Goal: Information Seeking & Learning: Learn about a topic

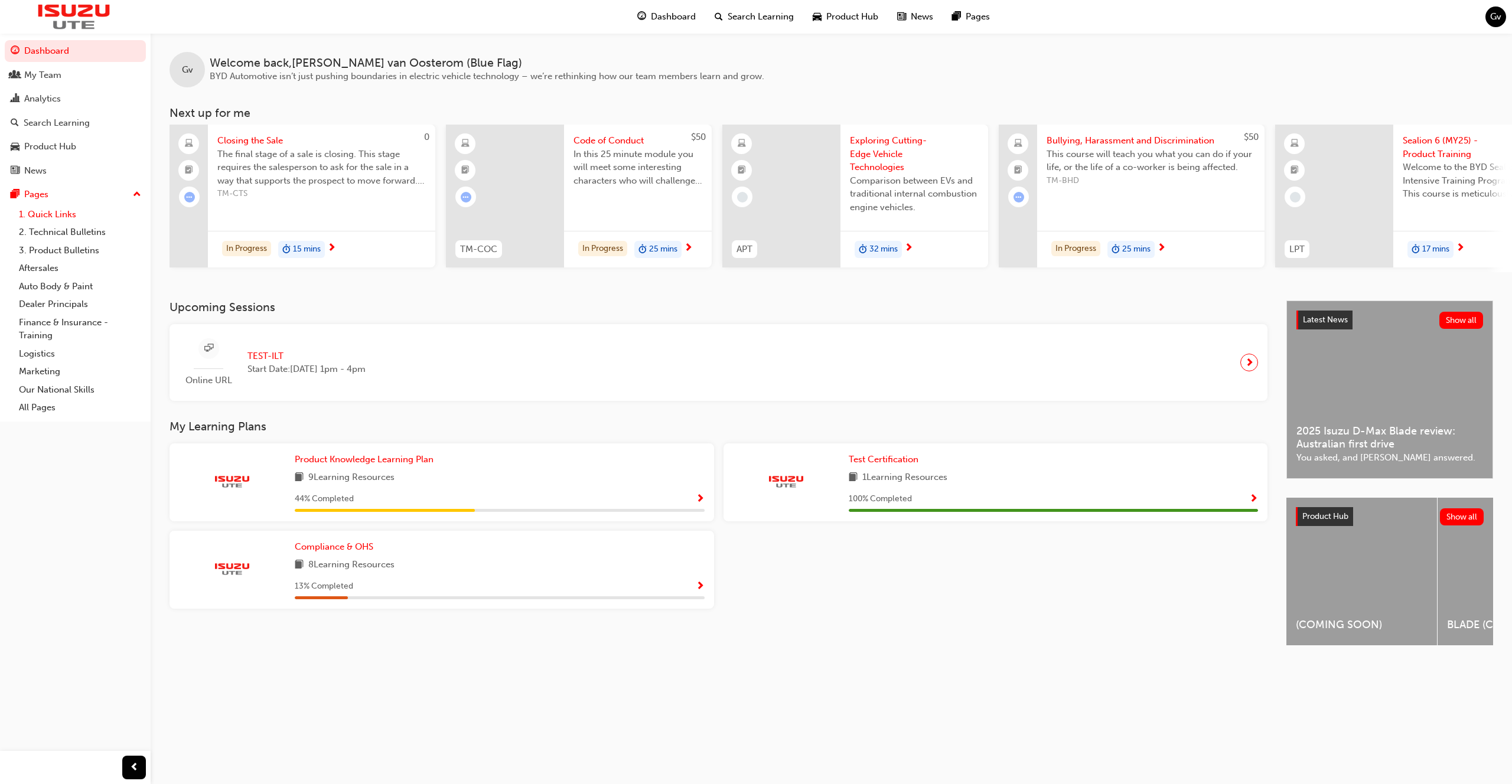
click at [76, 208] on link "1. Quick Links" at bounding box center [80, 215] width 132 height 18
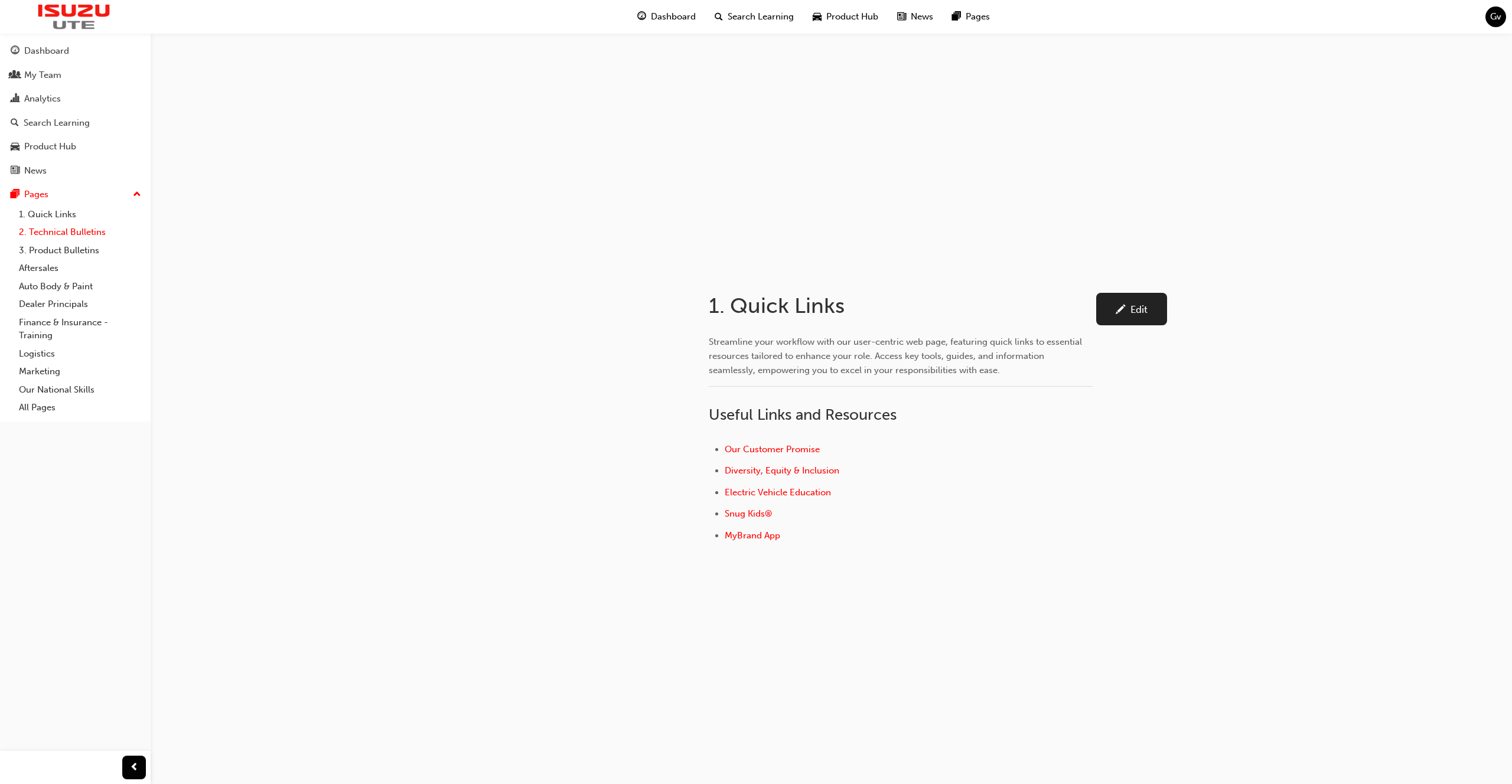
click at [96, 227] on link "2. Technical Bulletins" at bounding box center [80, 232] width 132 height 18
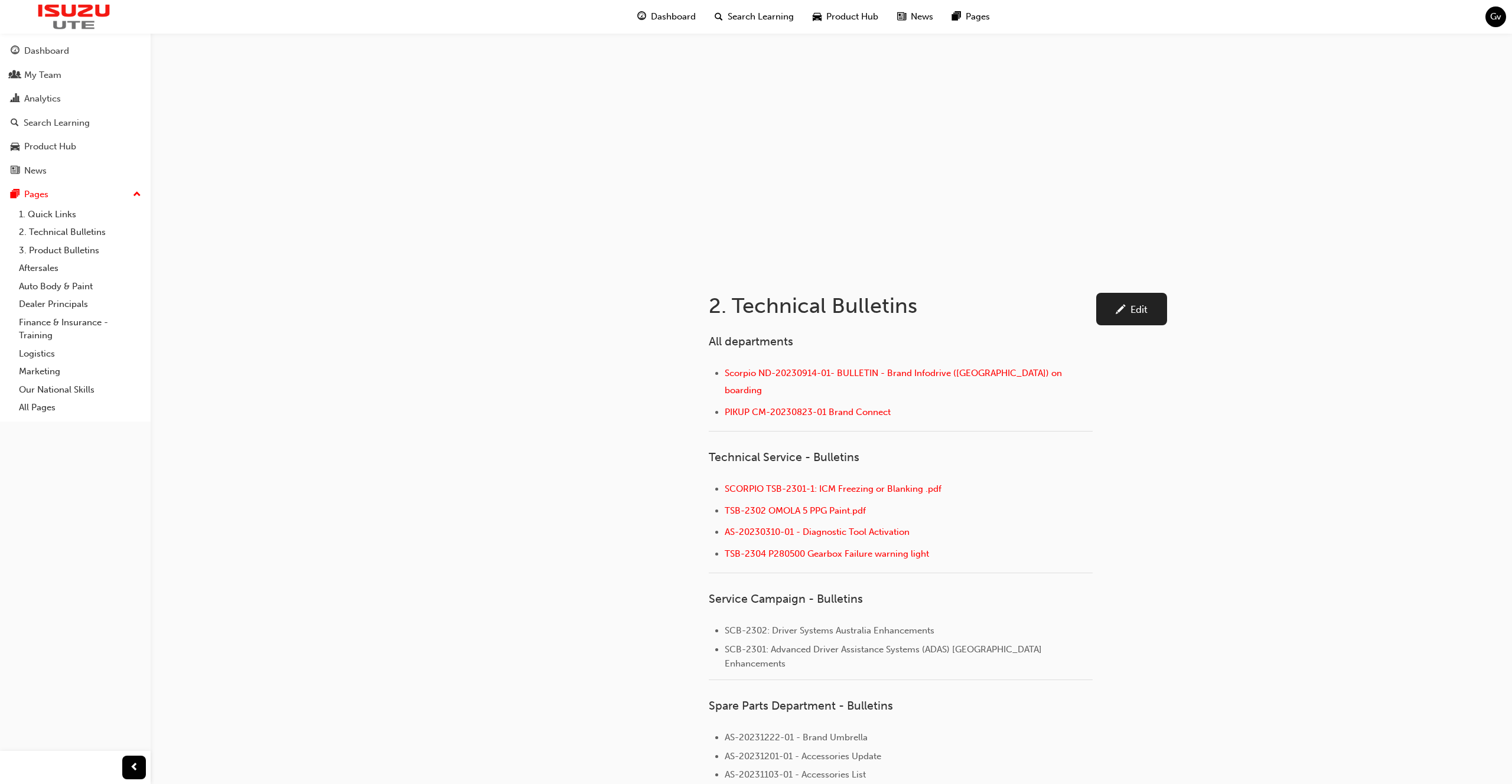
click at [1104, 315] on link "Edit" at bounding box center [1131, 309] width 71 height 33
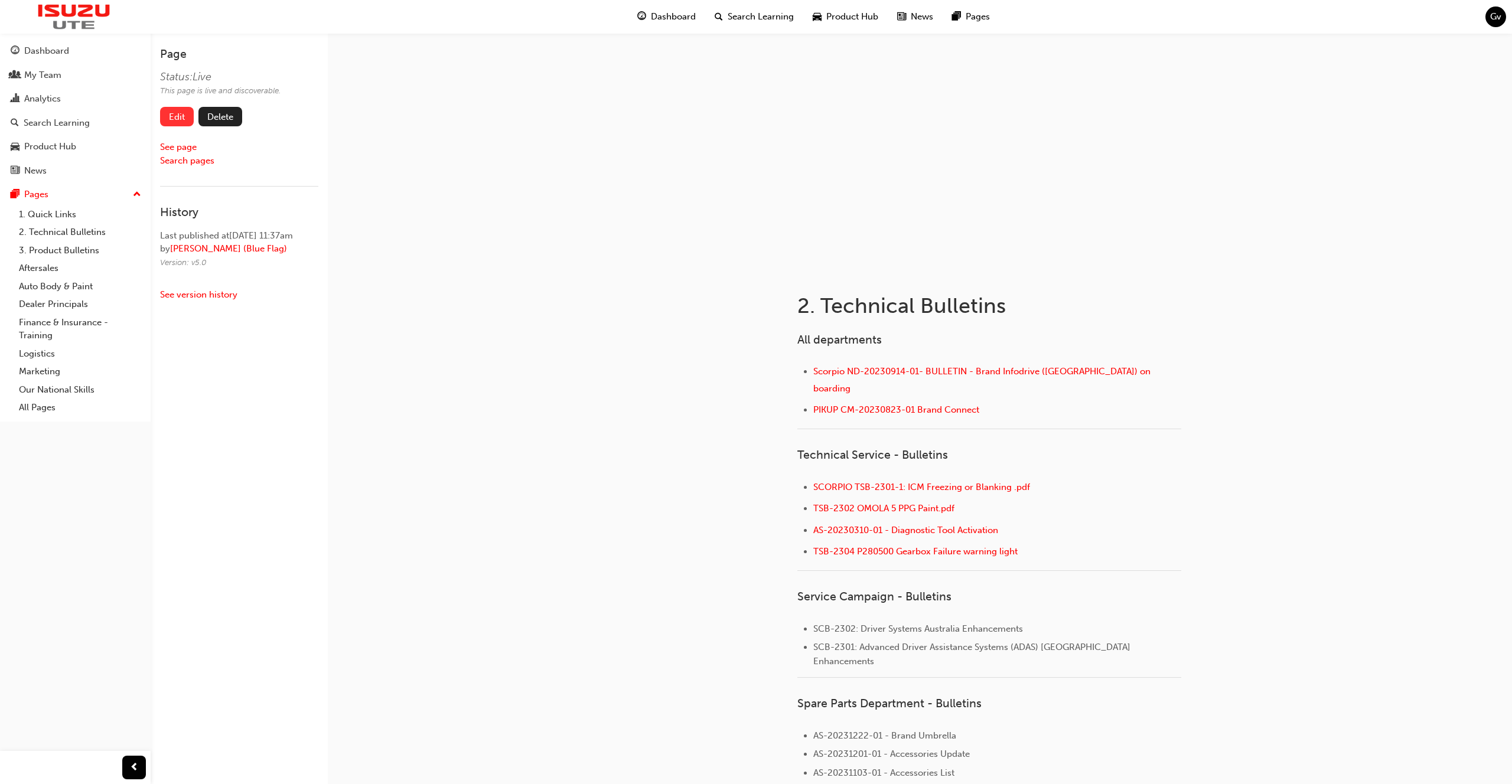
click at [171, 113] on link "Edit" at bounding box center [177, 117] width 34 height 20
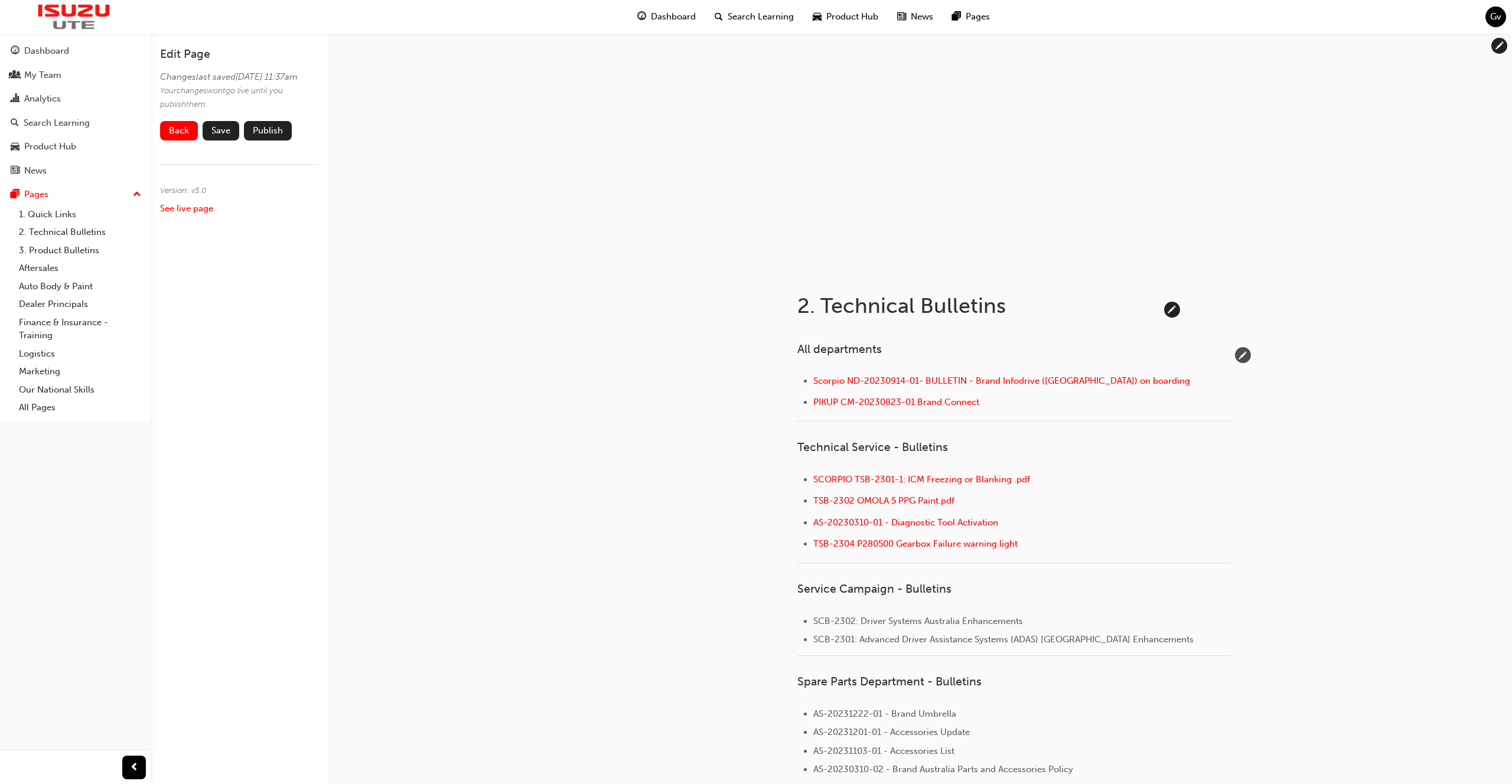
click at [1240, 357] on span "pencil-icon" at bounding box center [1243, 355] width 16 height 16
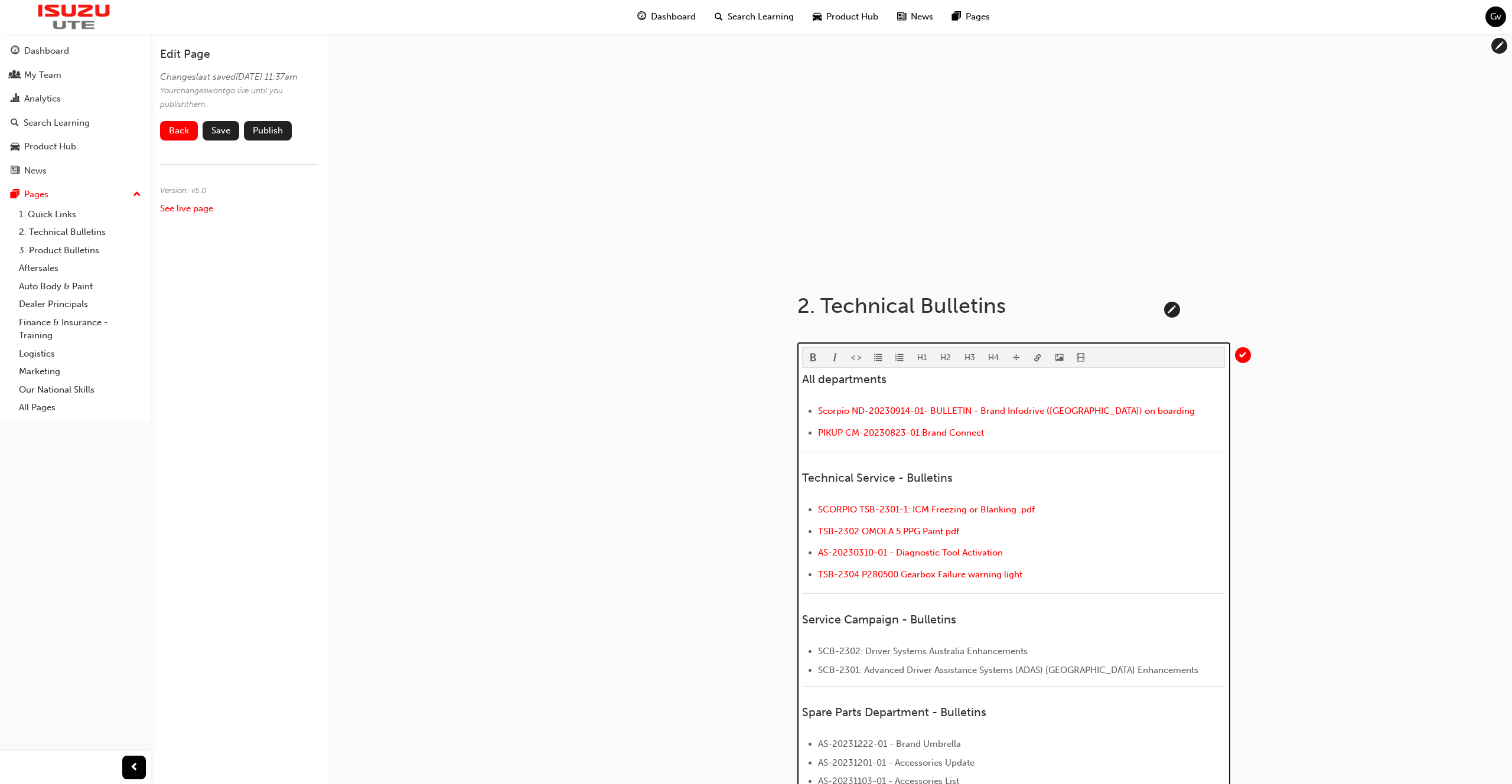
click at [1049, 515] on li "SCORPIO TSB-2301-1: ICM Freezing or Blanking .pdf" at bounding box center [1022, 511] width 407 height 17
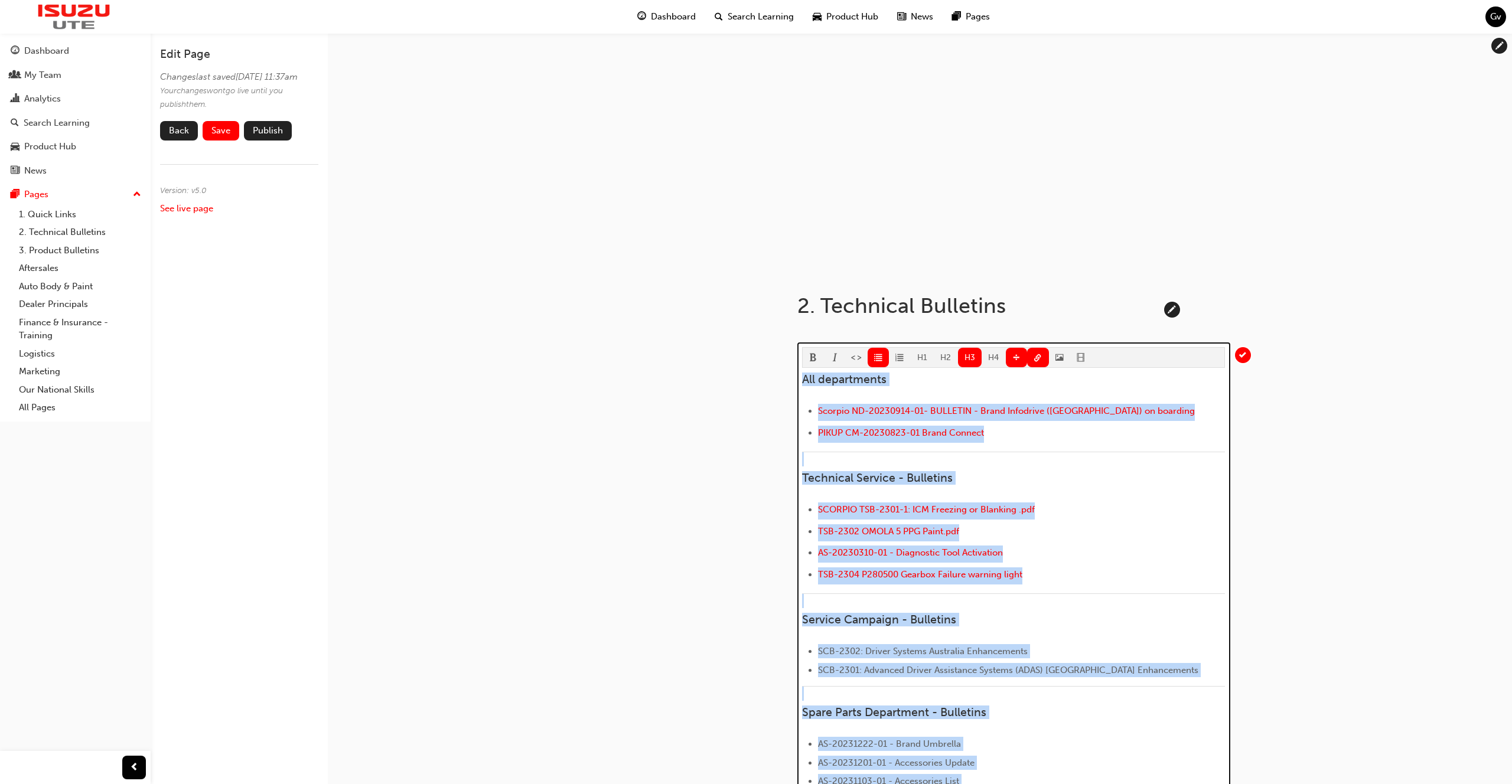
copy div "Lor ipsumdolors Ametcon AD-33320127-32- ELITSEDD - Eiusm Temporinc (Utlabo) et …"
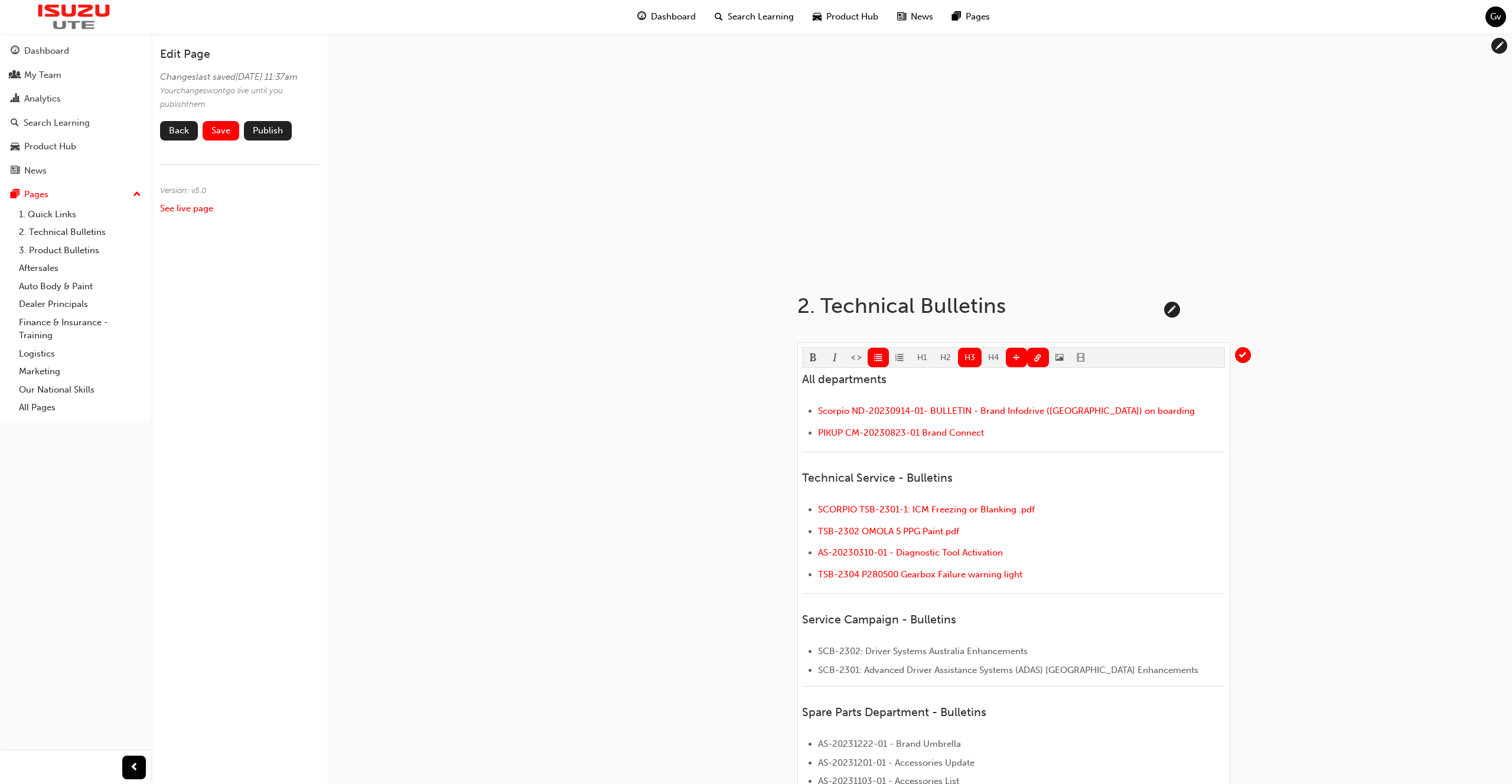
click at [789, 222] on div at bounding box center [920, 152] width 709 height 236
click at [799, 200] on div at bounding box center [920, 152] width 709 height 236
